Goal: Find specific page/section

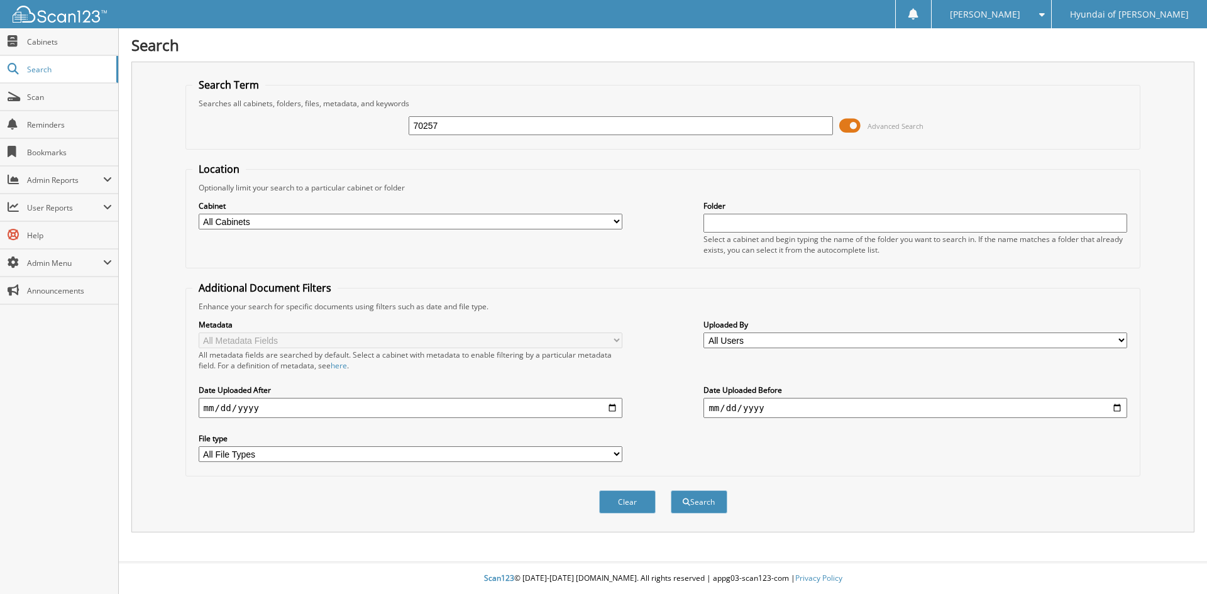
type input "70257"
click at [671, 490] on button "Search" at bounding box center [699, 501] width 57 height 23
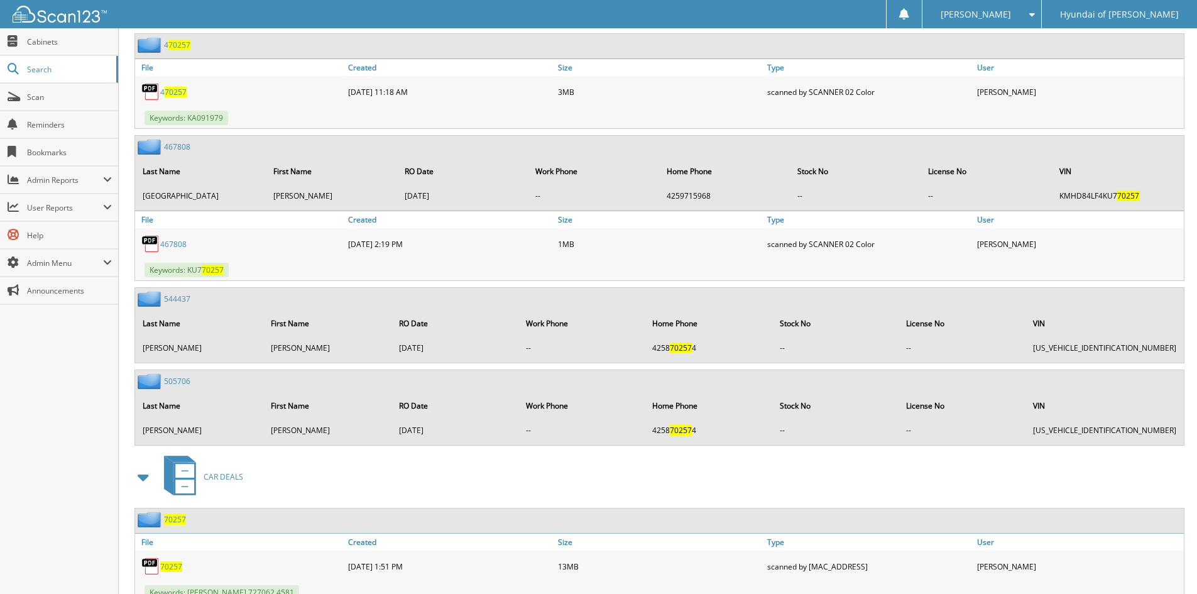
scroll to position [653, 0]
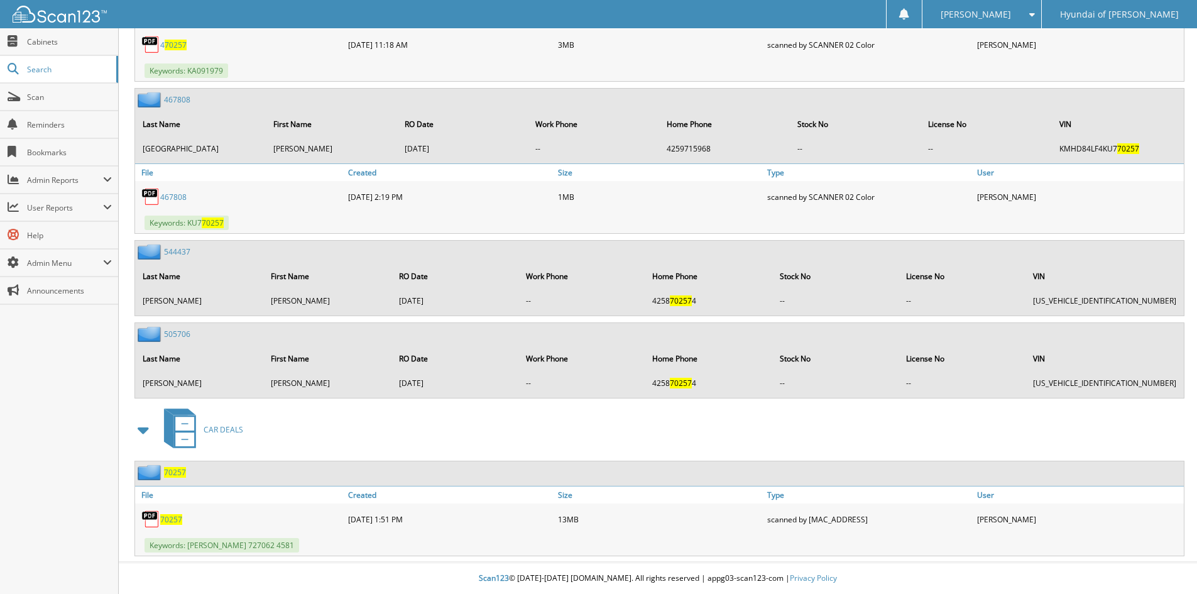
click at [167, 517] on span "70257" at bounding box center [171, 519] width 22 height 11
click at [39, 71] on span "Search" at bounding box center [68, 69] width 83 height 11
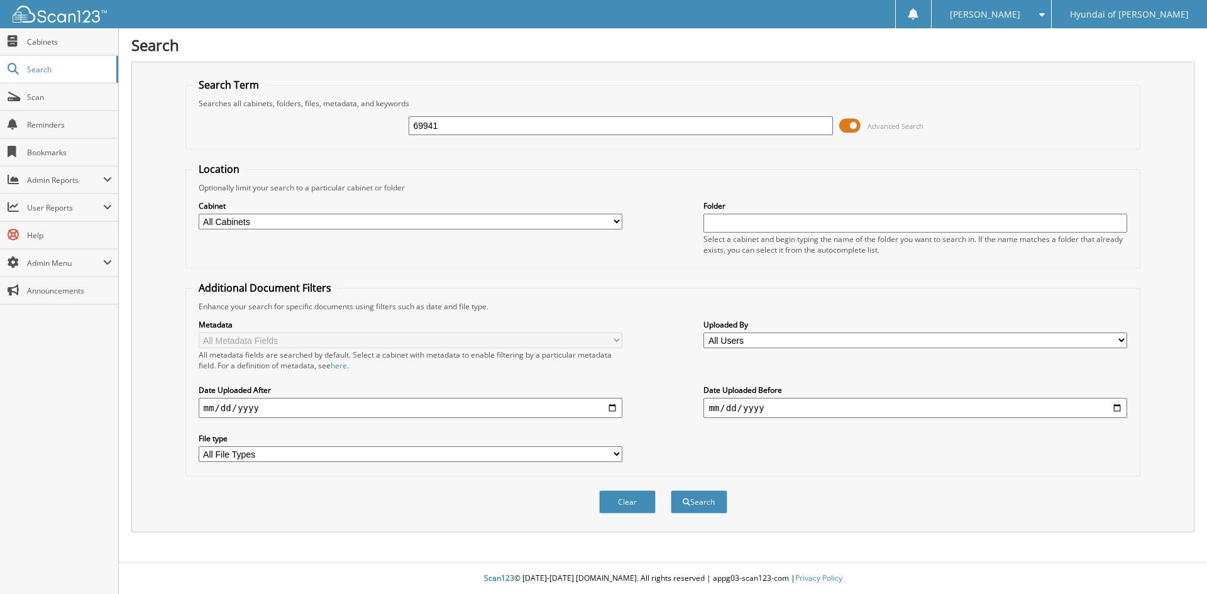
type input "69941"
click at [671, 490] on button "Search" at bounding box center [699, 501] width 57 height 23
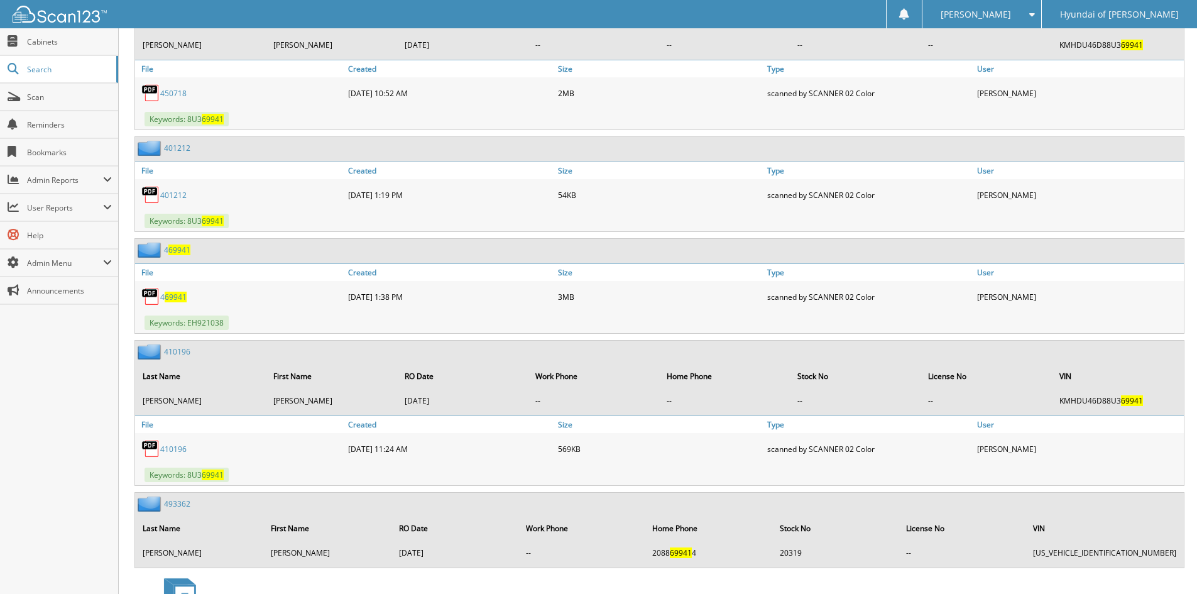
scroll to position [1108, 0]
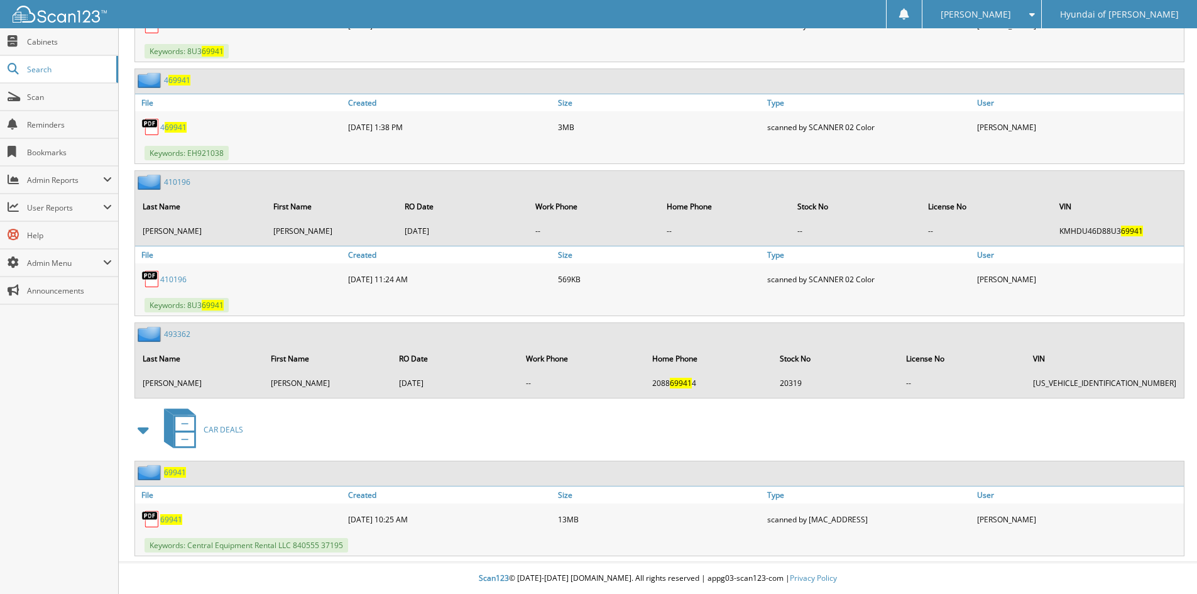
click at [165, 514] on span "69941" at bounding box center [171, 519] width 22 height 11
